Goal: Task Accomplishment & Management: Manage account settings

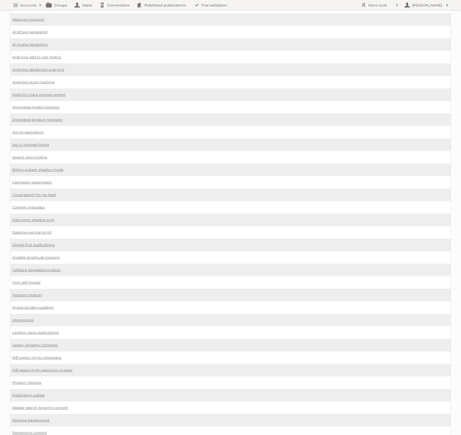
scroll to position [38, 0]
click at [25, 179] on link "Campaign parameters" at bounding box center [31, 181] width 39 height 5
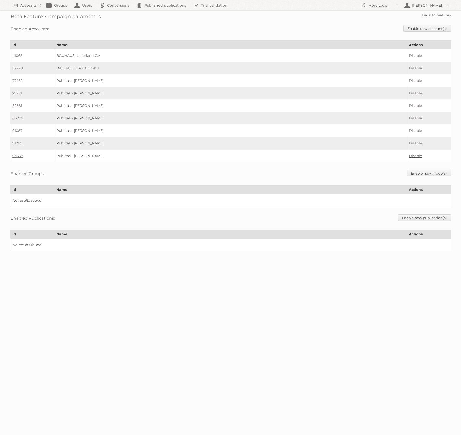
click at [413, 154] on link "Disable" at bounding box center [415, 156] width 13 height 5
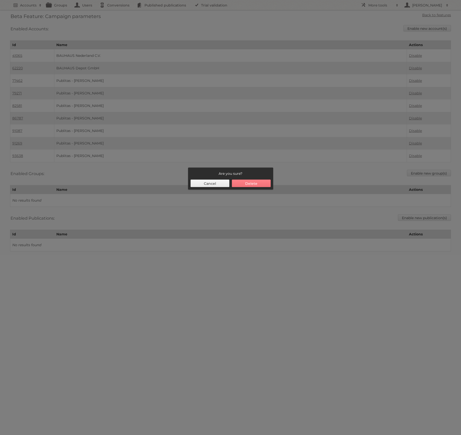
click at [257, 184] on button "Delete" at bounding box center [251, 184] width 39 height 8
